Goal: Task Accomplishment & Management: Complete application form

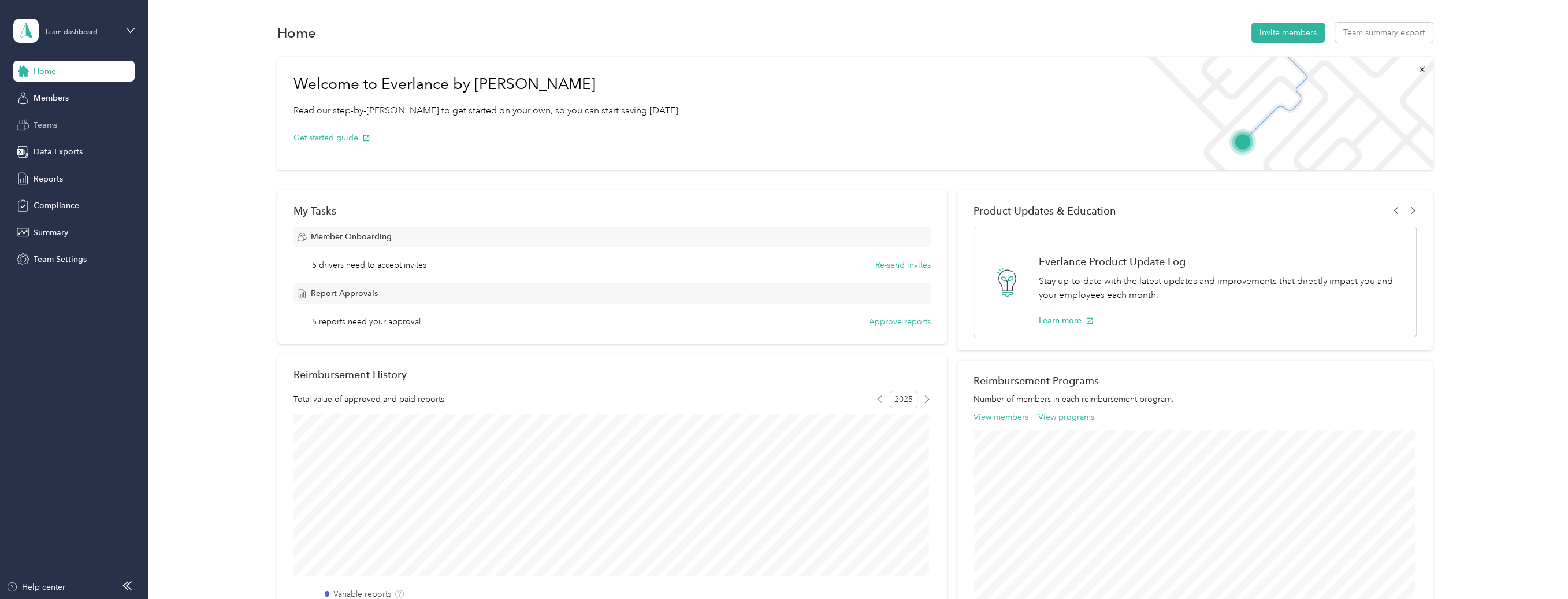
click at [39, 122] on span "Teams" at bounding box center [46, 124] width 24 height 12
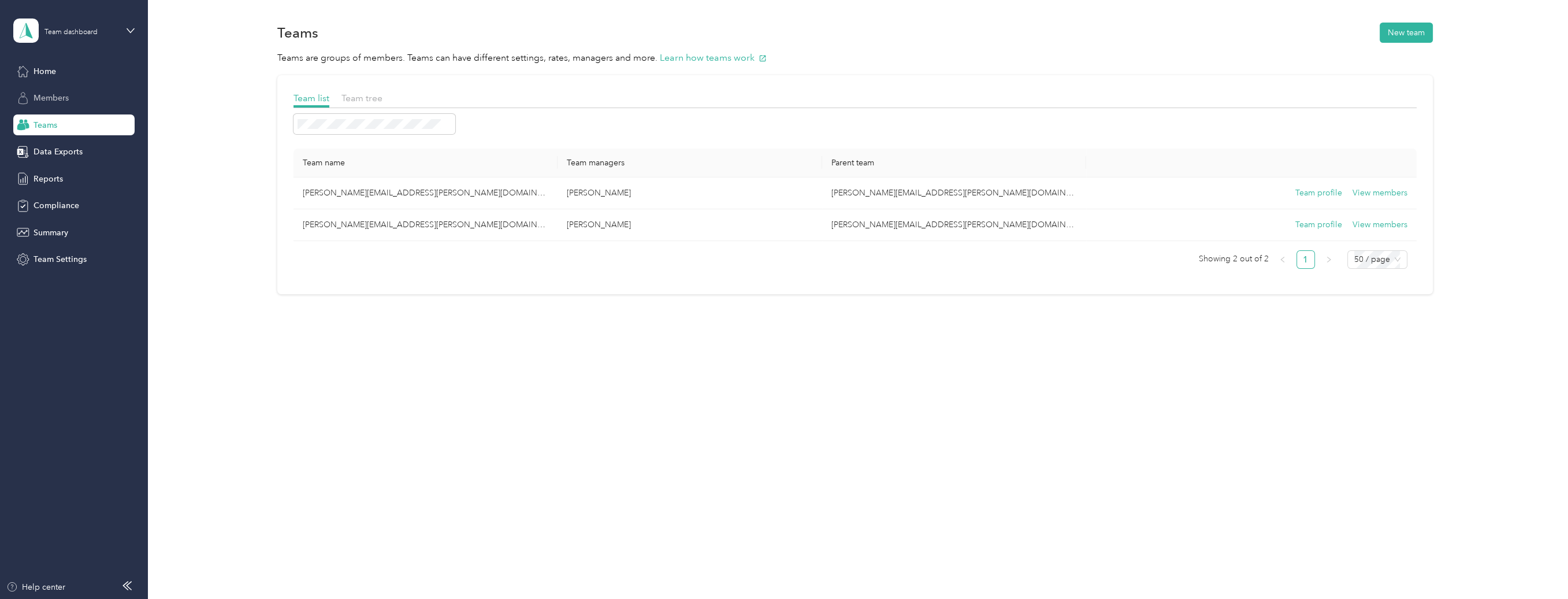
click at [53, 96] on span "Members" at bounding box center [51, 98] width 35 height 12
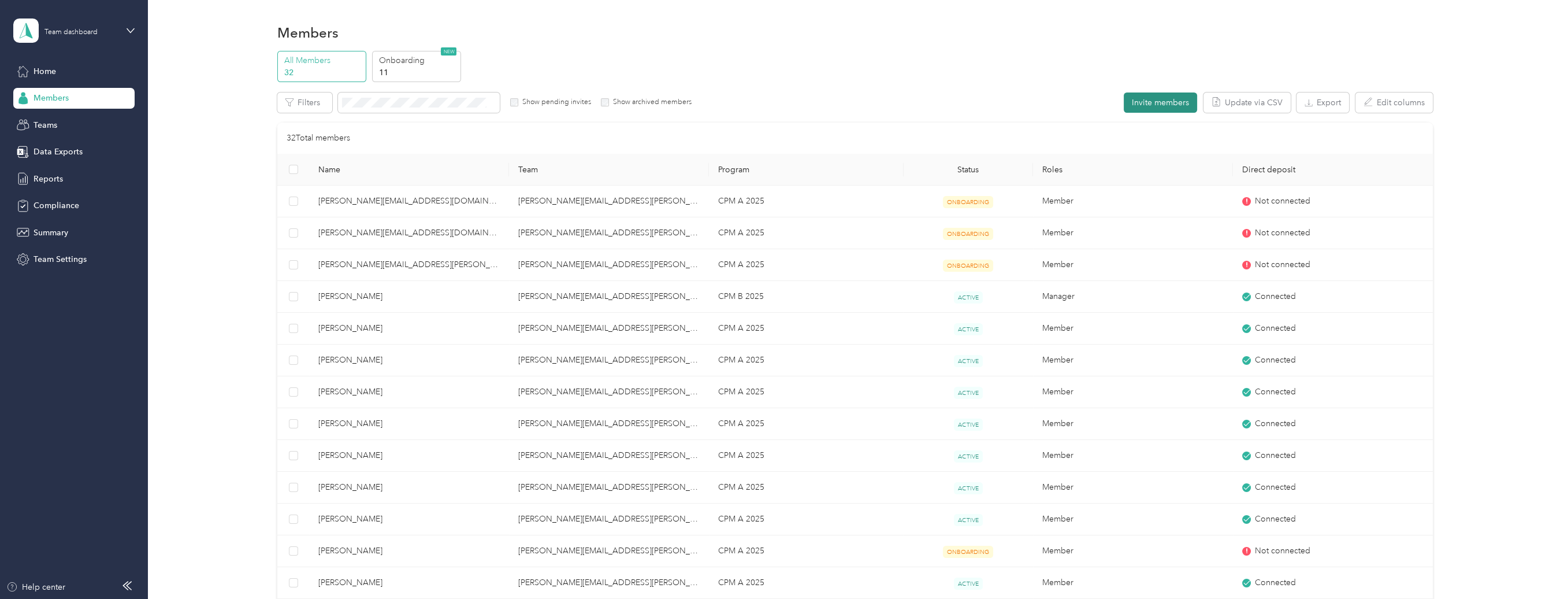
click at [1171, 103] on button "Invite members" at bounding box center [1160, 103] width 73 height 20
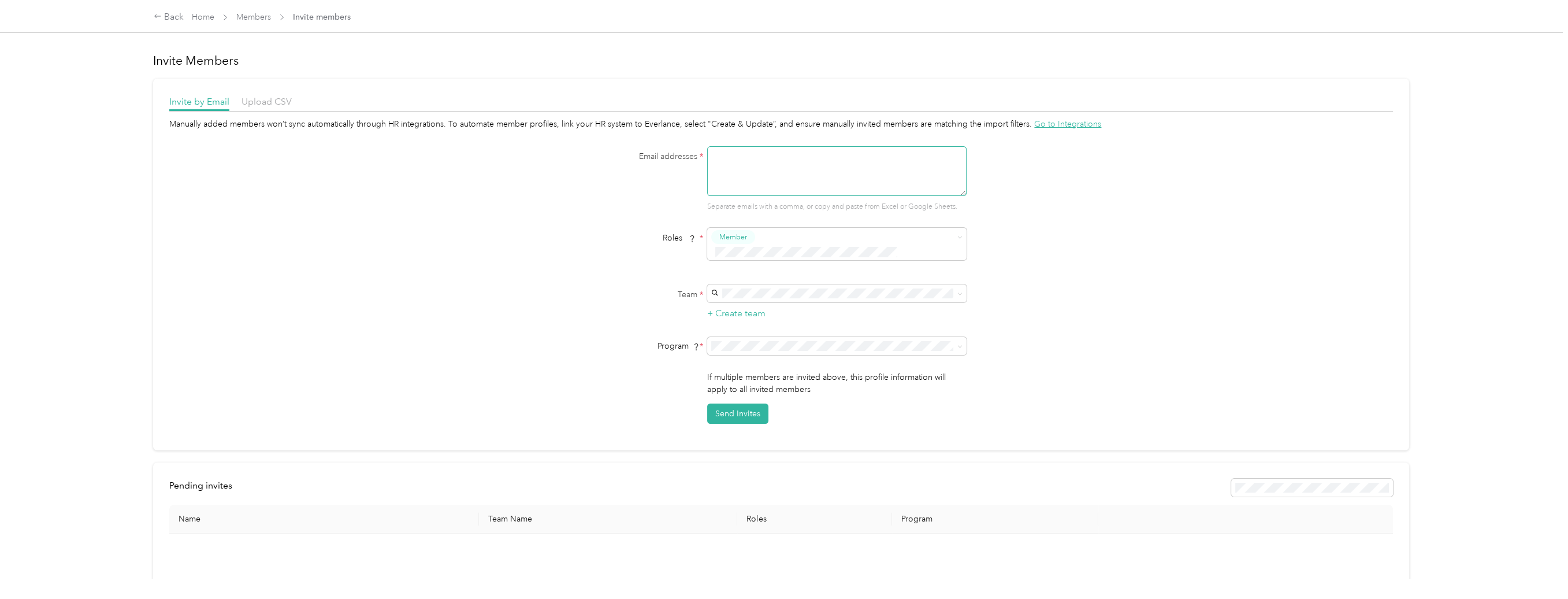
click at [774, 173] on textarea at bounding box center [837, 171] width 259 height 49
type textarea "[PERSON_NAME][EMAIL_ADDRESS][DOMAIN_NAME]"
click at [736, 239] on span "Member" at bounding box center [733, 237] width 28 height 11
click at [736, 258] on span "Member" at bounding box center [735, 258] width 28 height 11
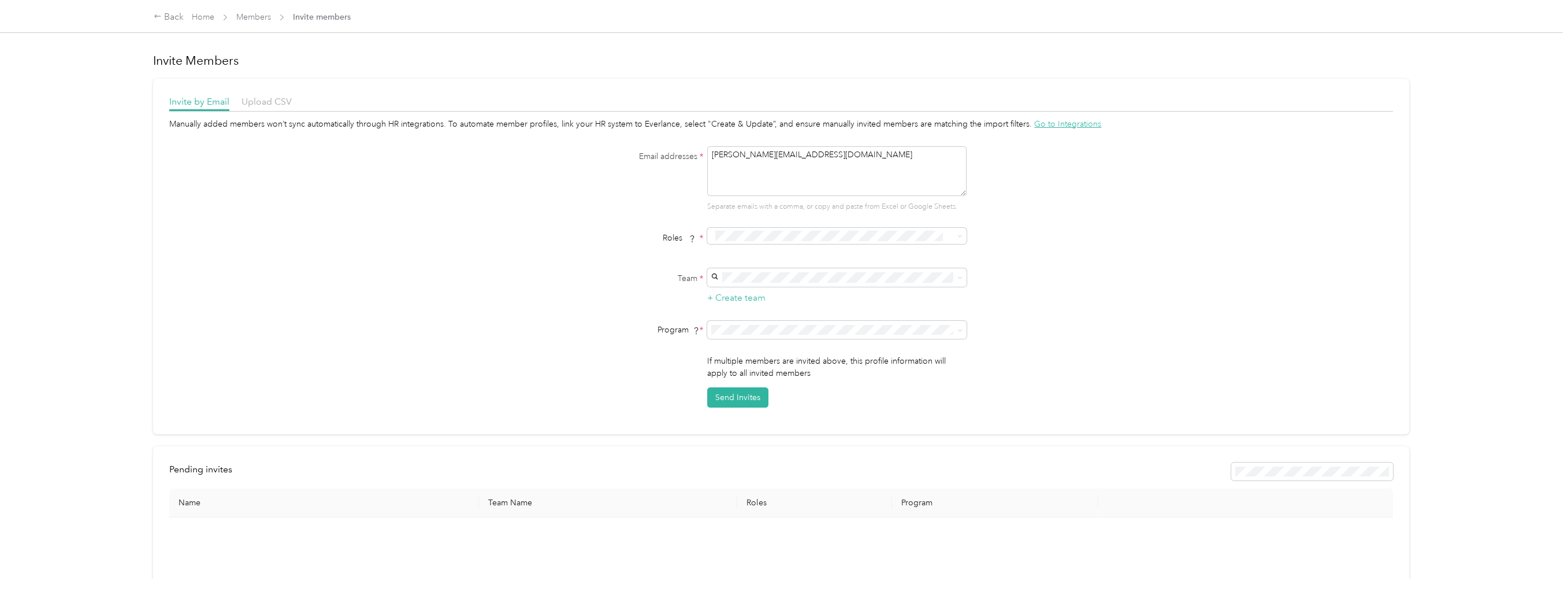
click at [751, 299] on span "[PERSON_NAME][EMAIL_ADDRESS][PERSON_NAME][DOMAIN_NAME]" at bounding box center [812, 302] width 198 height 22
click at [765, 437] on ol "CPM Programs CPM B 2025 (CPM) CPM A 2025 (CPM) FAVR Programs FAVR Group A 2025 …" at bounding box center [835, 420] width 259 height 162
click at [742, 398] on button "Send Invites" at bounding box center [738, 397] width 61 height 20
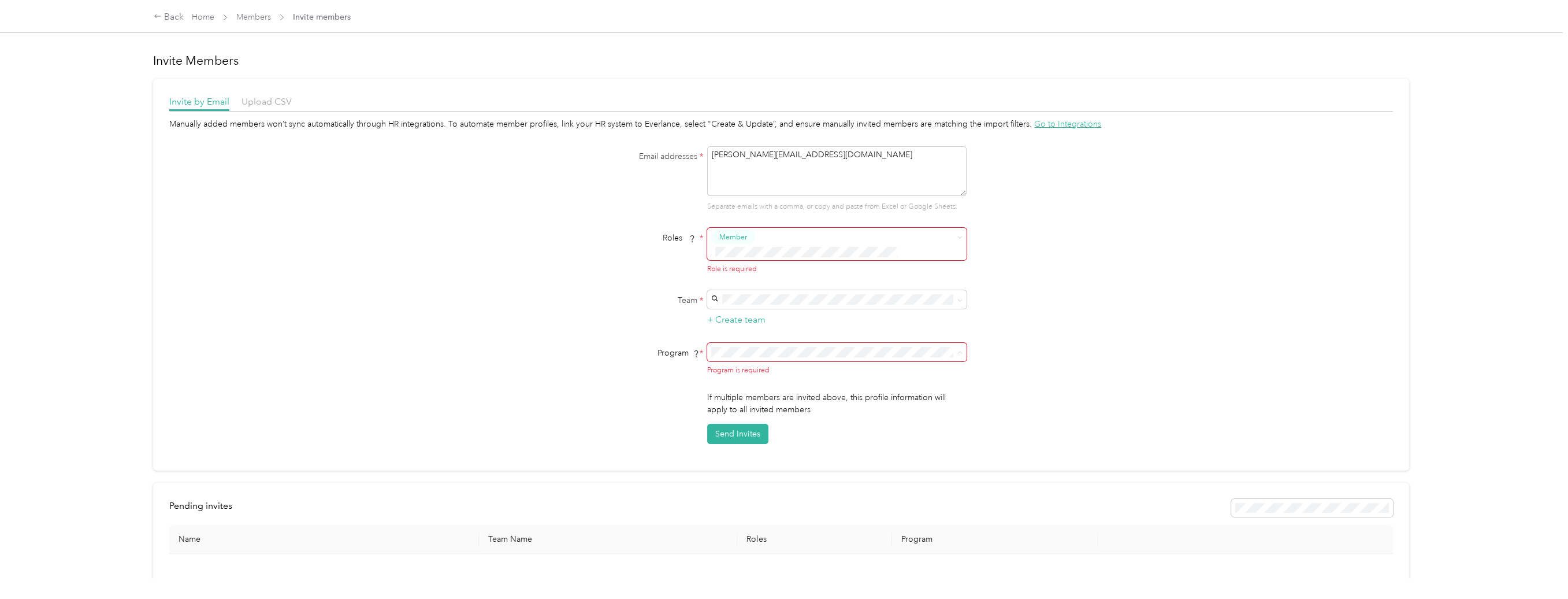
click at [772, 398] on li "CPM A 2025 (CPM)" at bounding box center [835, 398] width 259 height 20
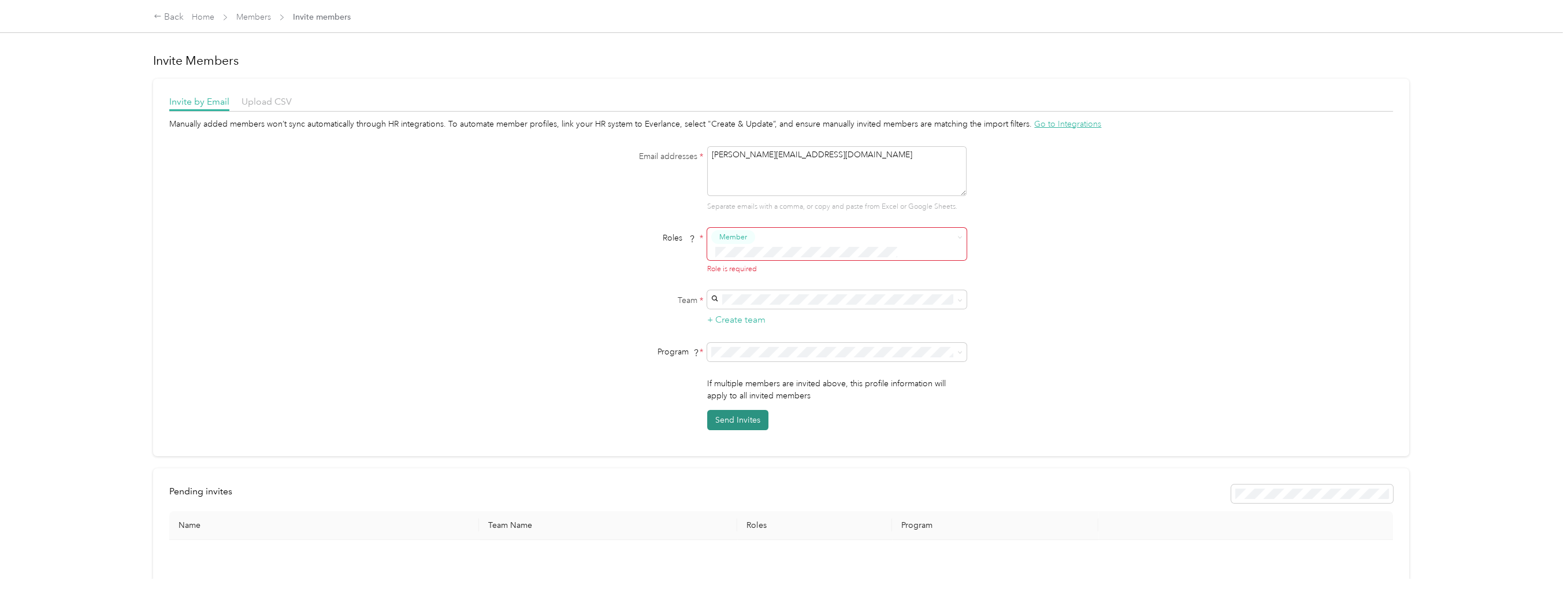
click at [729, 410] on button "Send Invites" at bounding box center [738, 420] width 61 height 20
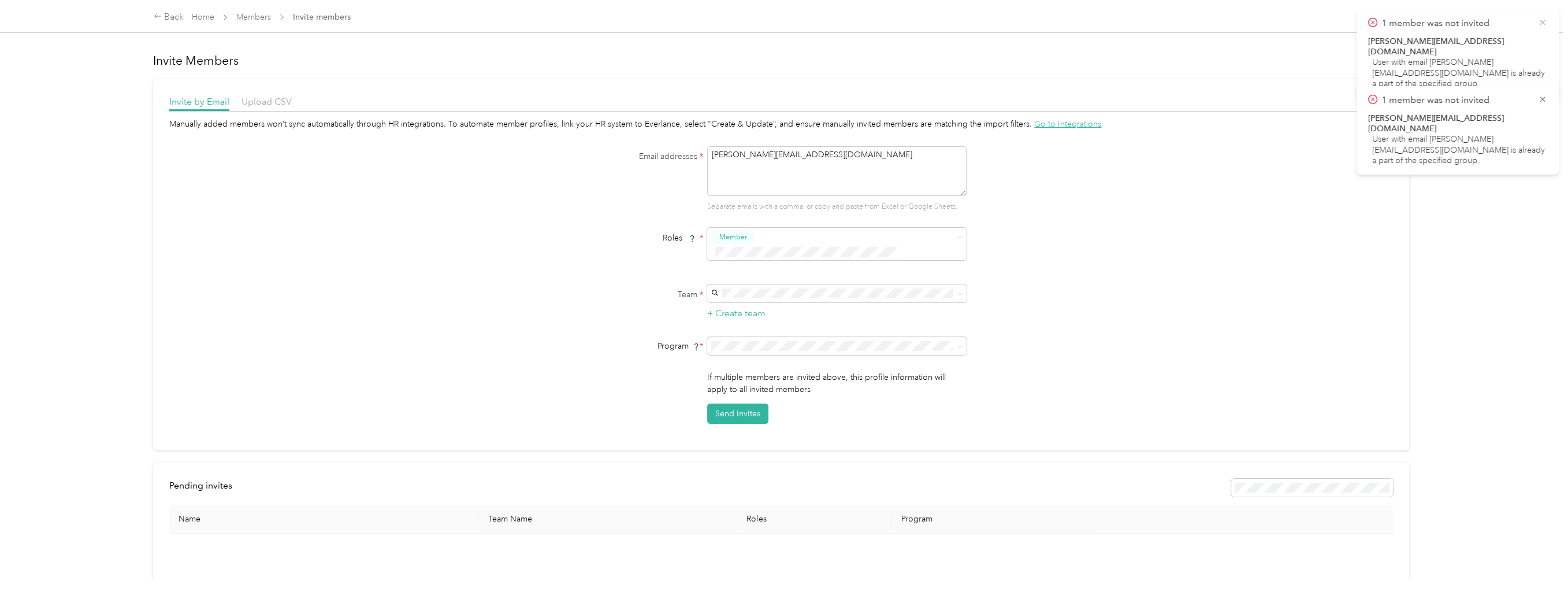
click at [1544, 25] on icon at bounding box center [1542, 23] width 9 height 11
click at [1543, 26] on icon at bounding box center [1542, 23] width 9 height 11
